Goal: Information Seeking & Learning: Check status

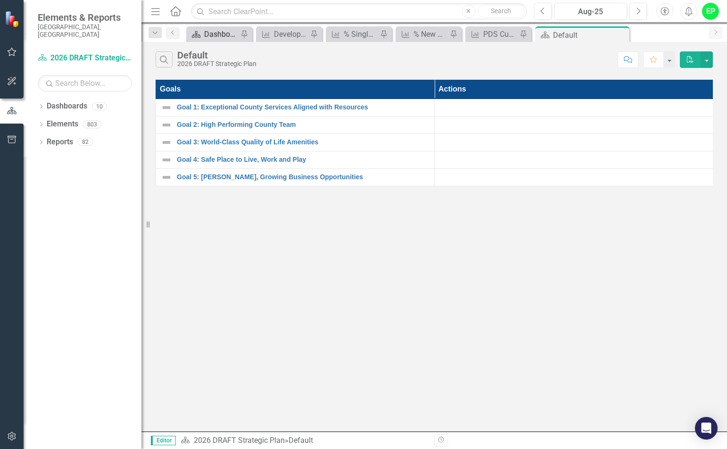
click at [224, 33] on div "Dashboard Snapshot" at bounding box center [221, 34] width 34 height 12
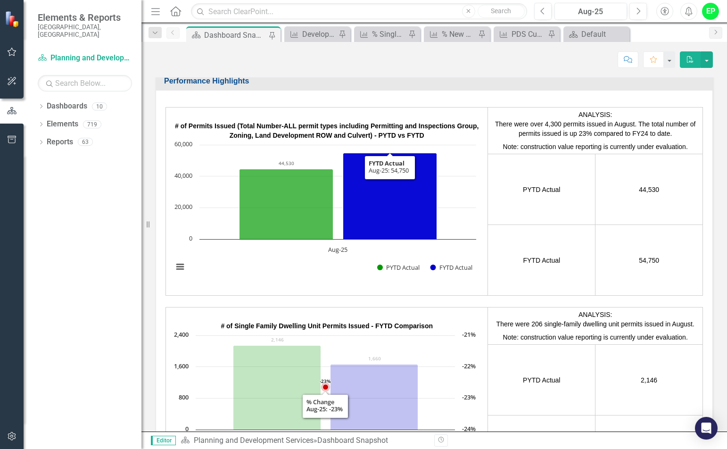
scroll to position [1591, 0]
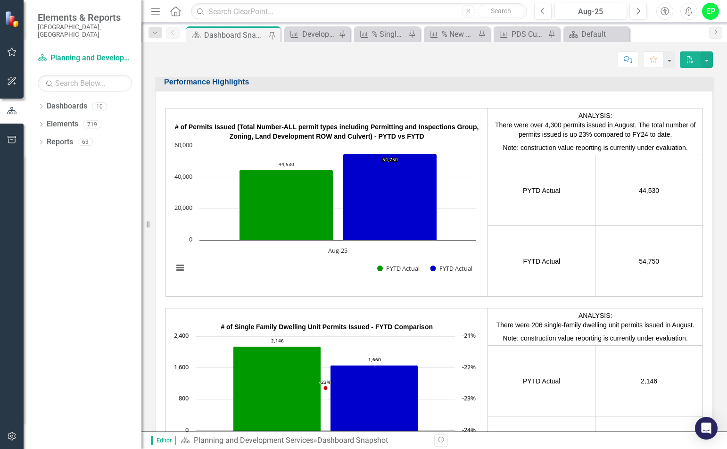
click at [304, 152] on rect "Interactive chart" at bounding box center [324, 211] width 313 height 141
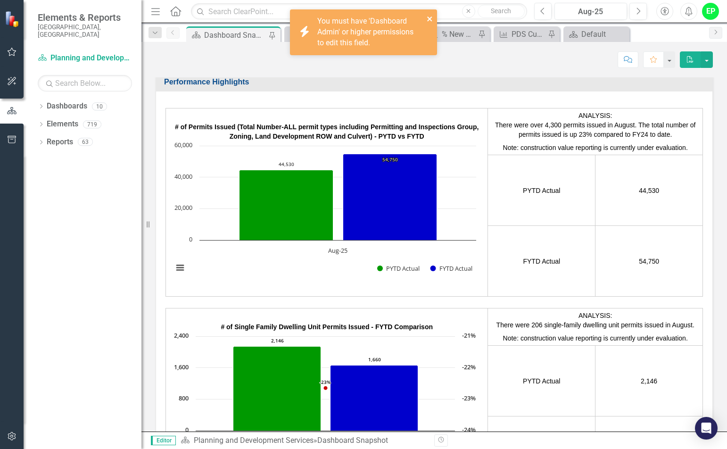
click at [429, 16] on icon "close" at bounding box center [430, 19] width 7 height 8
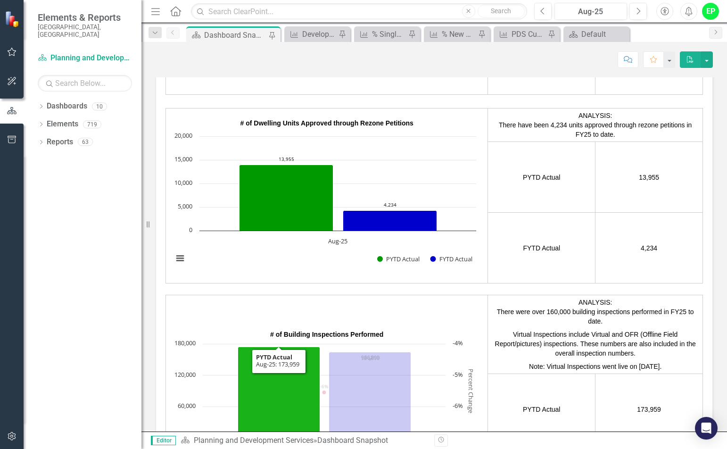
scroll to position [1846, 0]
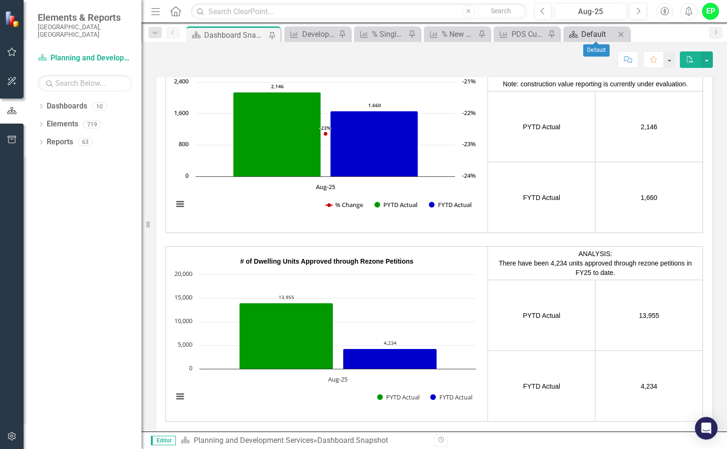
click at [599, 28] on div "Default" at bounding box center [598, 34] width 34 height 12
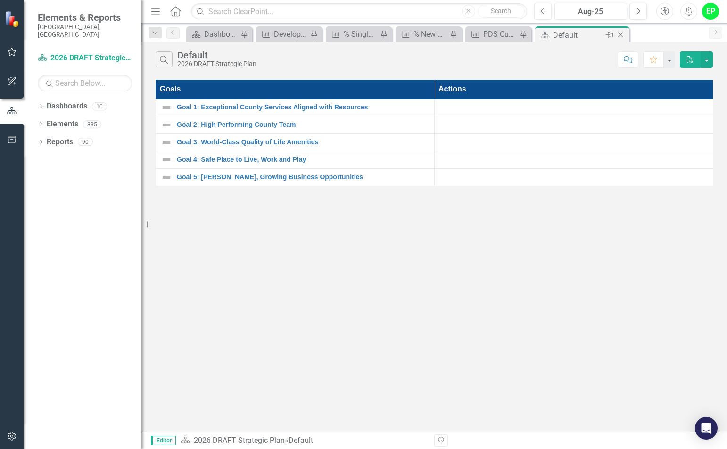
click at [621, 35] on icon "Close" at bounding box center [620, 35] width 9 height 8
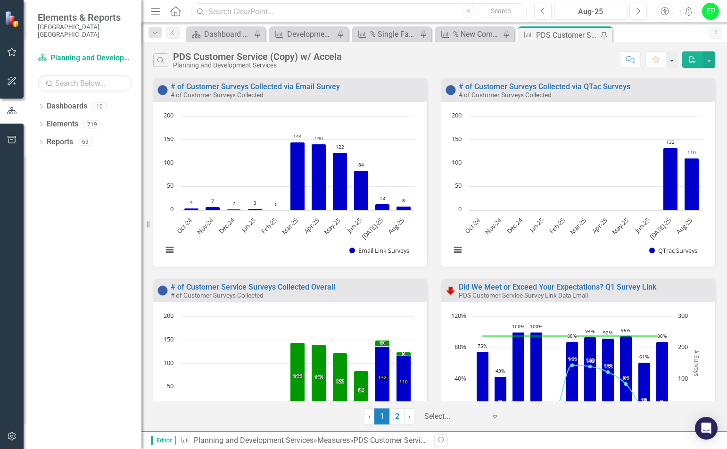
click at [265, 12] on input "text" at bounding box center [359, 11] width 336 height 17
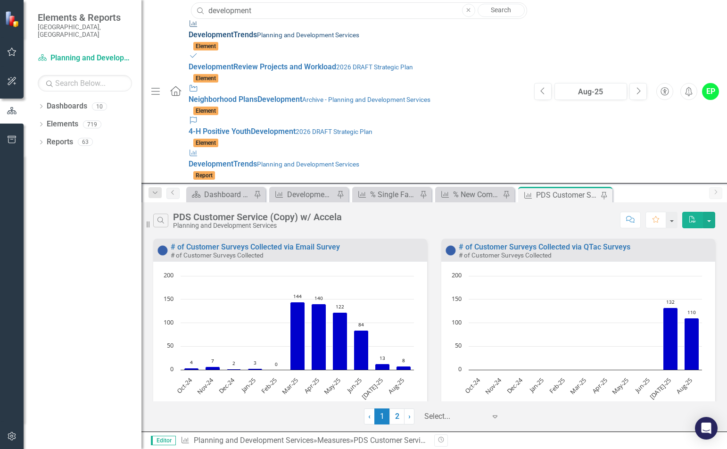
type input "development"
click at [276, 26] on div "Measure Development Trends Planning and Development Services" at bounding box center [357, 30] width 336 height 22
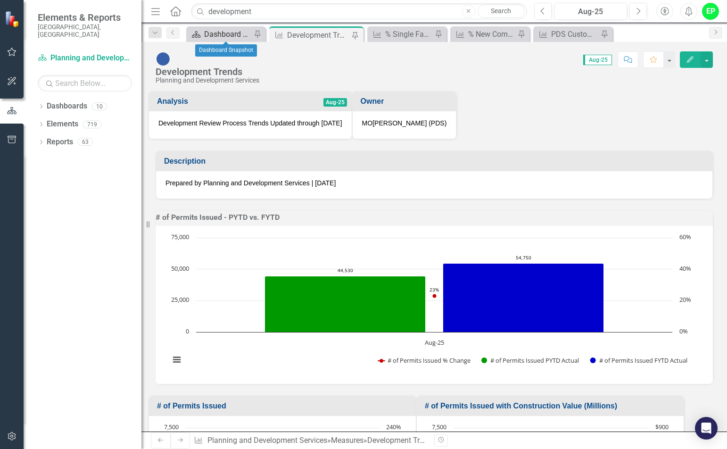
click at [241, 39] on div "Dashboard Snapshot" at bounding box center [227, 34] width 47 height 12
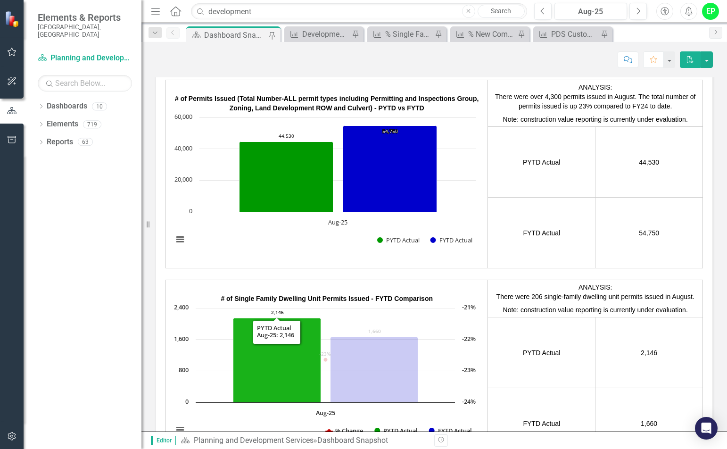
scroll to position [1603, 0]
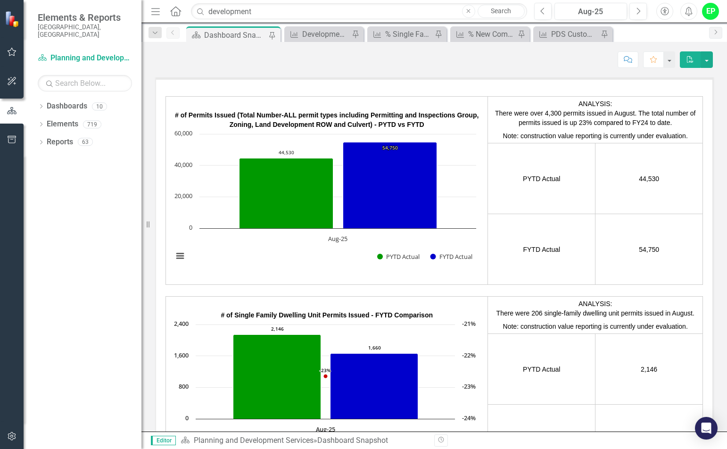
click at [640, 237] on td "54,750" at bounding box center [650, 249] width 108 height 71
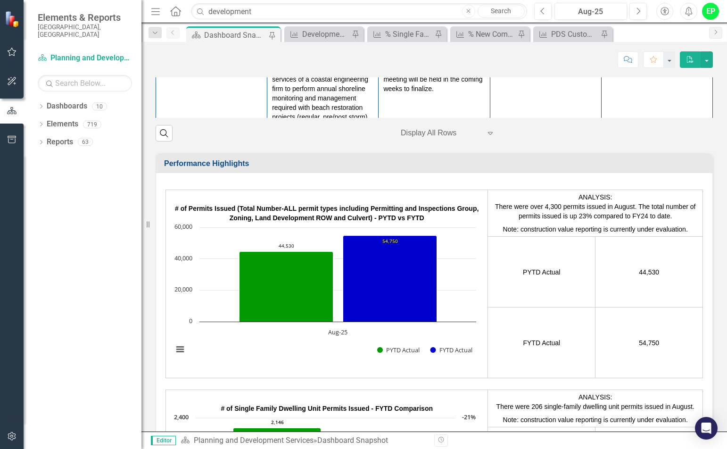
scroll to position [1509, 0]
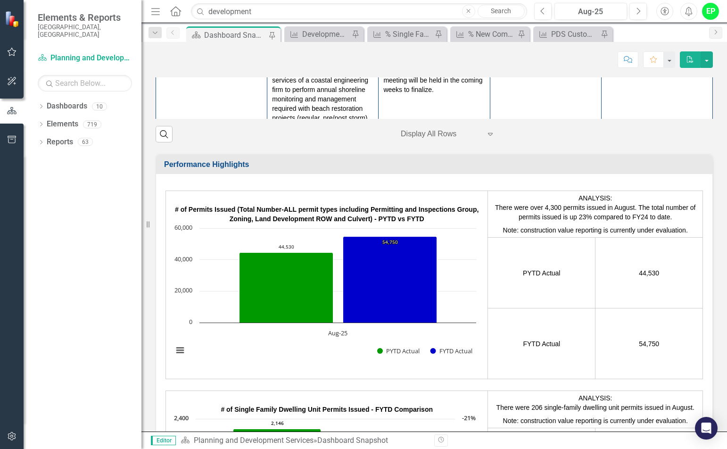
click at [214, 166] on h3 "Performance Highlights" at bounding box center [436, 164] width 544 height 8
click at [226, 166] on h3 "Performance Highlights" at bounding box center [436, 164] width 544 height 8
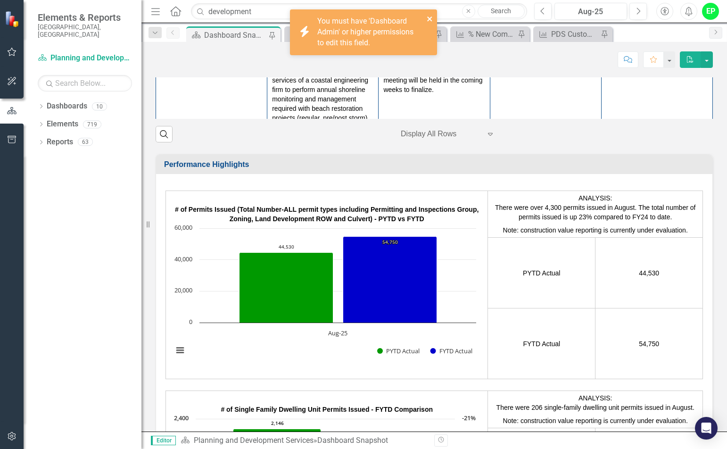
click at [427, 20] on icon "close" at bounding box center [430, 19] width 7 height 8
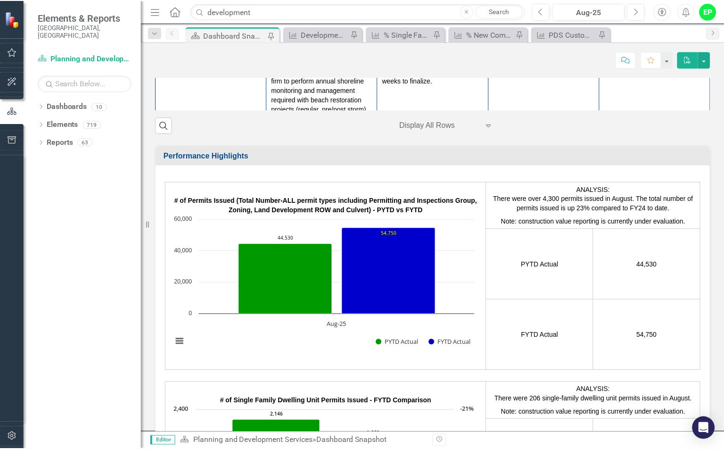
scroll to position [1608, 0]
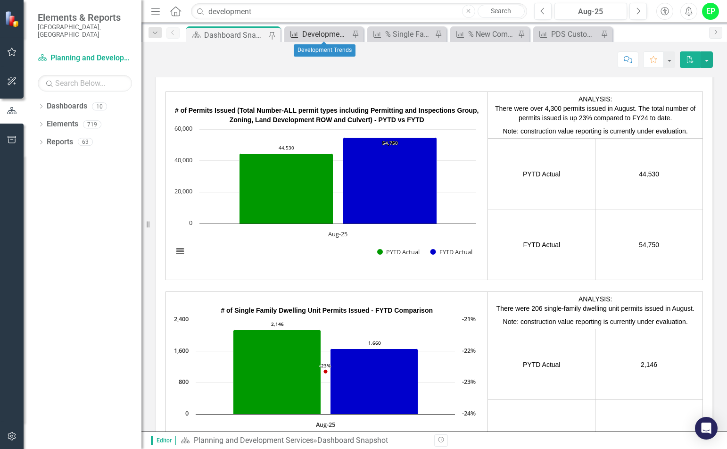
click at [319, 39] on div "Development Trends" at bounding box center [325, 34] width 47 height 12
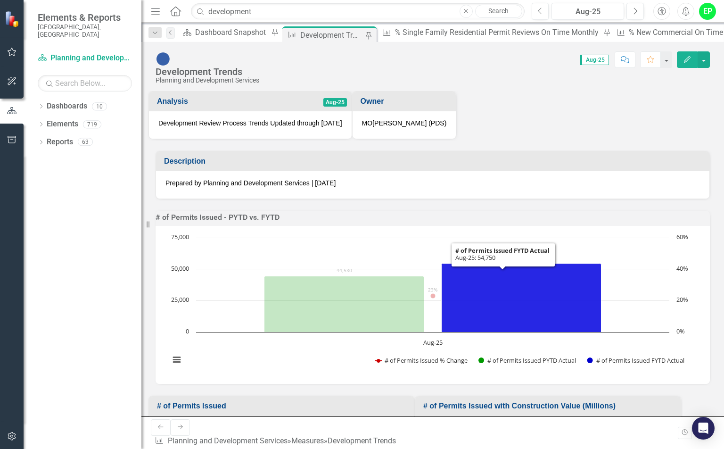
click at [461, 271] on icon "Aug-25, 54,750. # of Permits Issued FYTD Actual." at bounding box center [522, 298] width 160 height 69
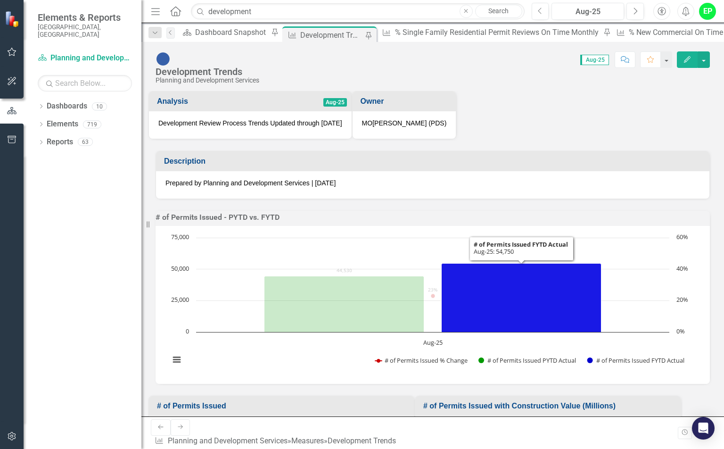
click at [461, 271] on icon "Aug-25, 54,750. # of Permits Issued FYTD Actual." at bounding box center [522, 298] width 160 height 69
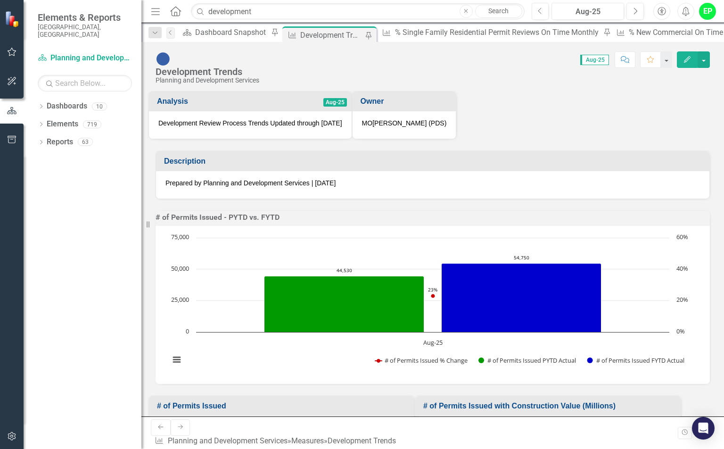
scroll to position [377, 0]
